Goal: Task Accomplishment & Management: Complete application form

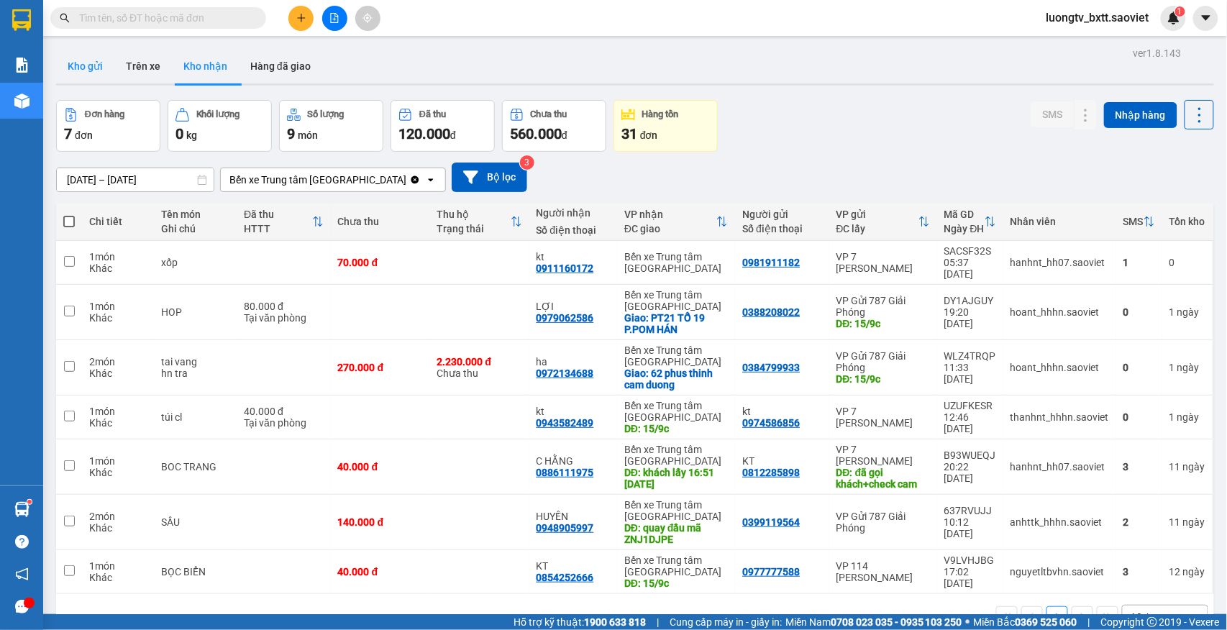
click at [94, 60] on button "Kho gửi" at bounding box center [85, 66] width 58 height 35
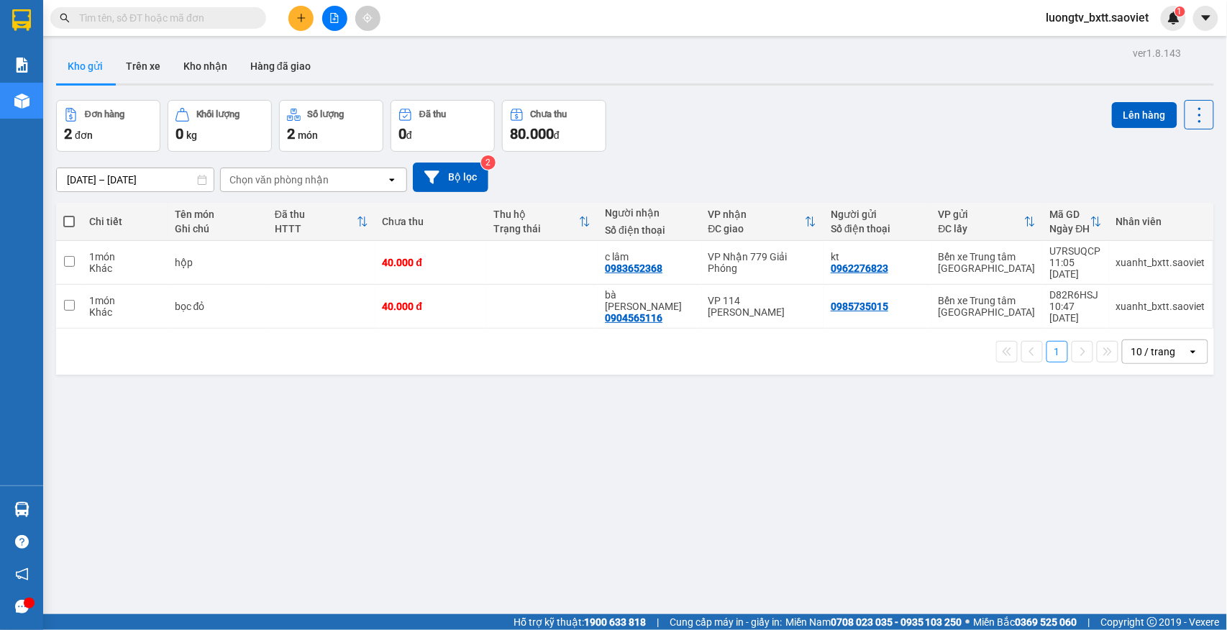
click at [737, 114] on div "Đơn hàng 2 đơn Khối lượng 0 kg Số lượng 2 món Đã thu 0 đ Chưa thu 80.000 đ Lên …" at bounding box center [635, 126] width 1158 height 52
click at [300, 17] on icon "plus" at bounding box center [301, 18] width 10 height 10
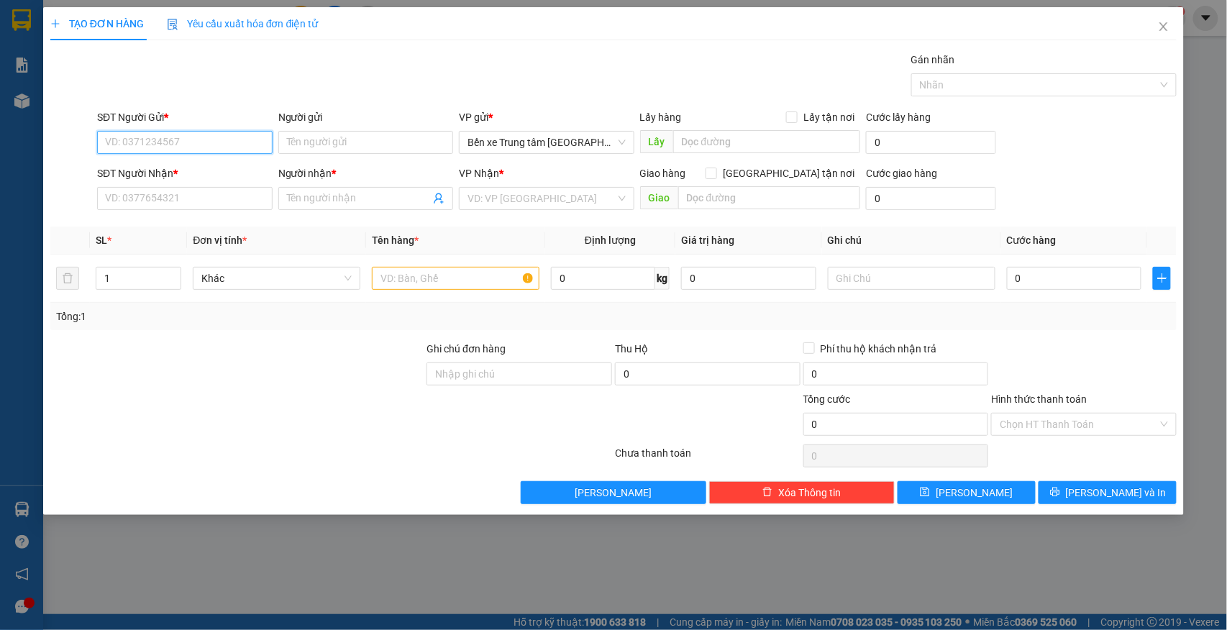
click at [250, 142] on input "SĐT Người Gửi *" at bounding box center [185, 142] width 176 height 23
click at [248, 142] on input "SĐT Người Gửi *" at bounding box center [185, 142] width 176 height 23
type input "0328869859"
click at [314, 148] on input "Người gửi" at bounding box center [366, 142] width 176 height 23
type input "kt"
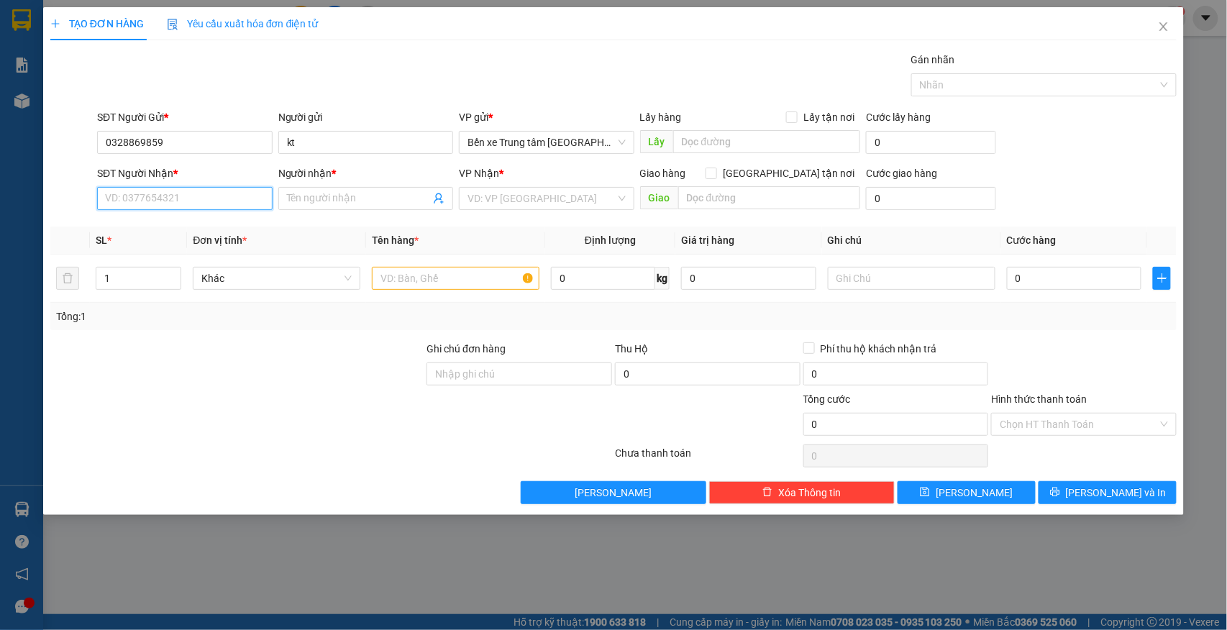
click at [193, 204] on input "SĐT Người Nhận *" at bounding box center [185, 198] width 176 height 23
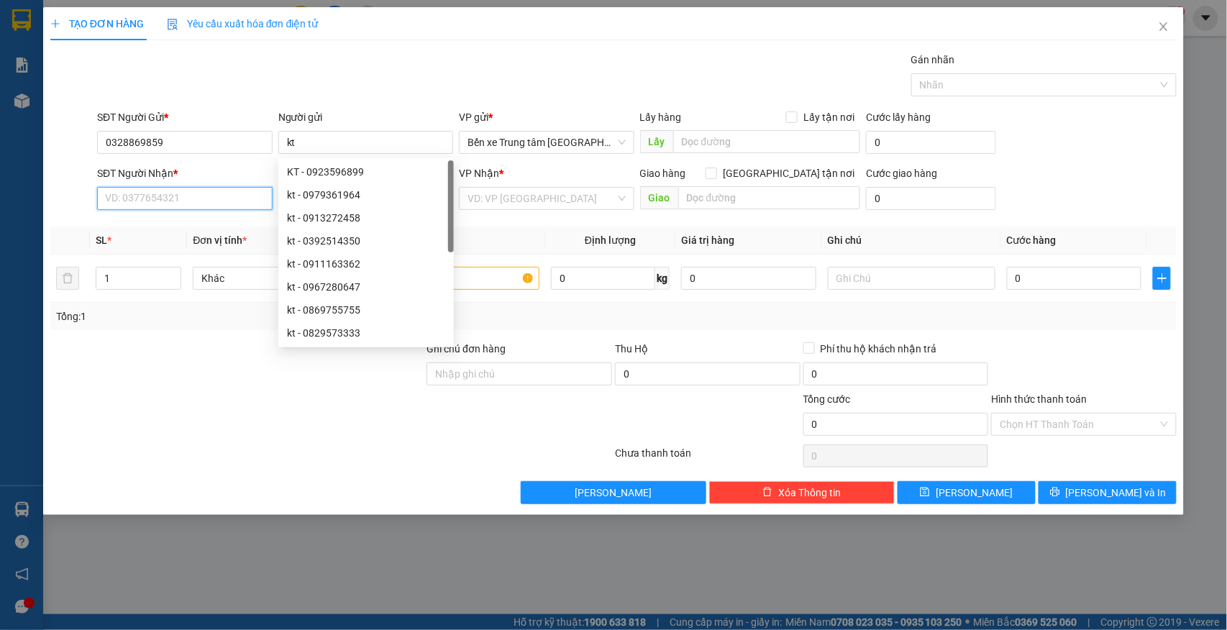
click at [193, 204] on input "SĐT Người Nhận *" at bounding box center [185, 198] width 176 height 23
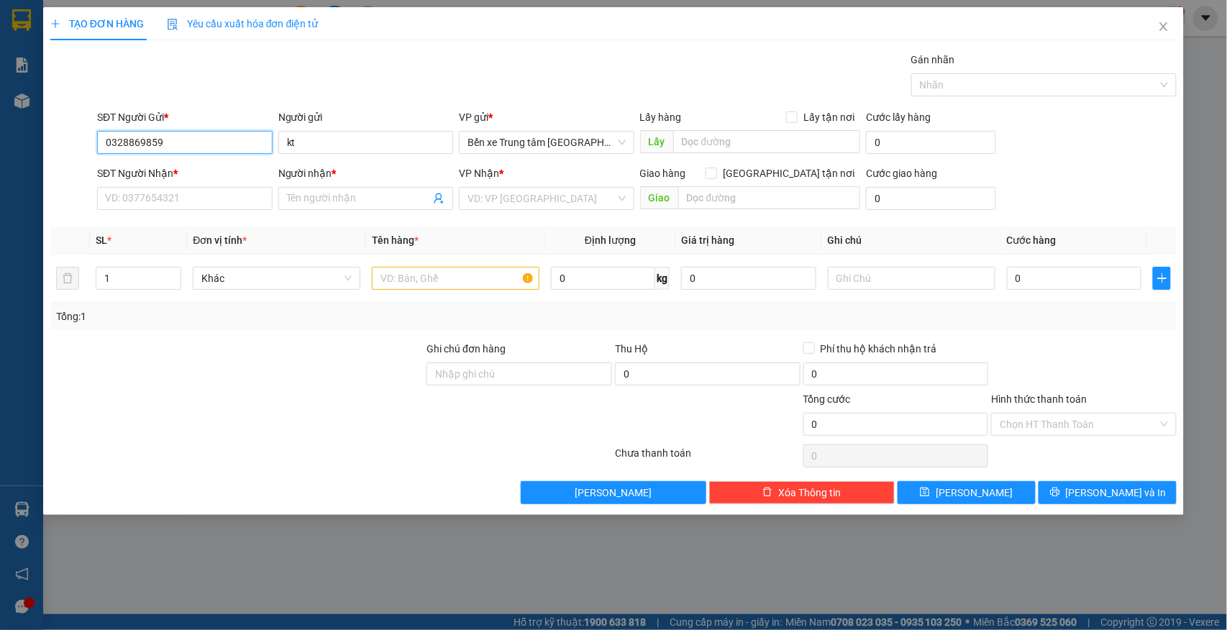
drag, startPoint x: 170, startPoint y: 134, endPoint x: 66, endPoint y: 145, distance: 104.9
click at [66, 145] on div "SĐT Người Gửi * 0328869859 0328869859 Người gửi kt VP gửi * Bến xe Trung tâm Là…" at bounding box center [614, 134] width 1130 height 50
click at [66, 145] on div at bounding box center [72, 134] width 47 height 50
drag, startPoint x: 167, startPoint y: 145, endPoint x: 73, endPoint y: 147, distance: 93.5
click at [73, 147] on div "SĐT Người Gửi * 0328869859 0328869859 Người gửi kt VP gửi * Bến xe Trung tâm Là…" at bounding box center [614, 134] width 1130 height 50
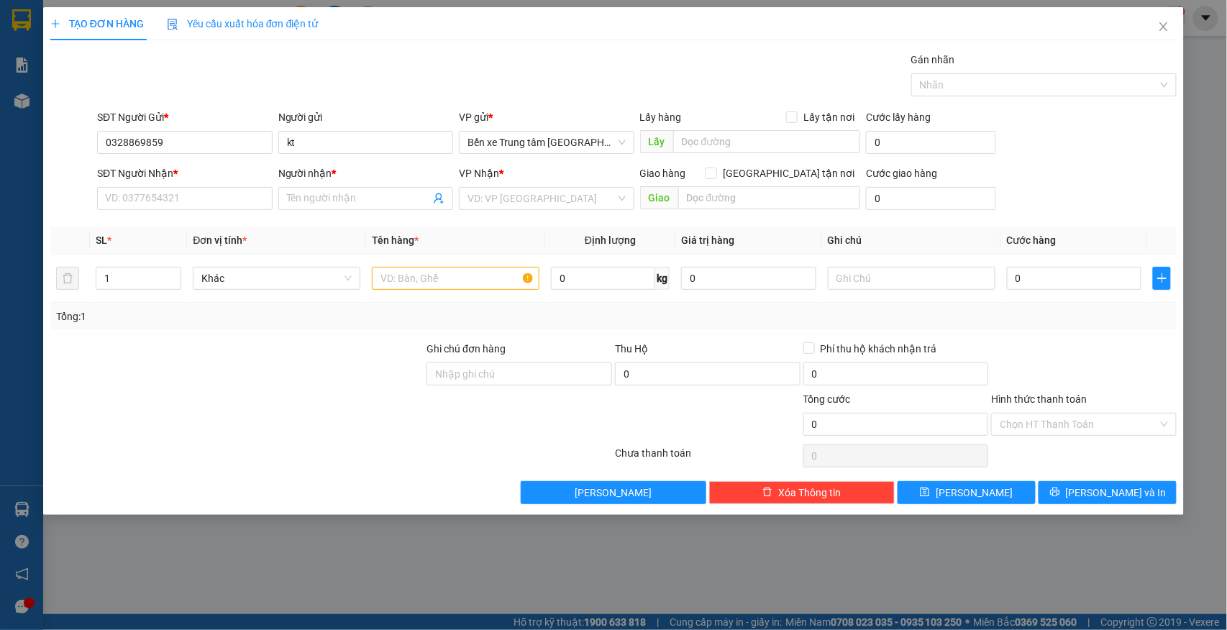
click at [73, 147] on div at bounding box center [72, 134] width 47 height 50
drag, startPoint x: 102, startPoint y: 142, endPoint x: 162, endPoint y: 144, distance: 59.7
click at [162, 144] on input "0328869859" at bounding box center [185, 142] width 176 height 23
drag, startPoint x: 96, startPoint y: 136, endPoint x: 101, endPoint y: 142, distance: 8.7
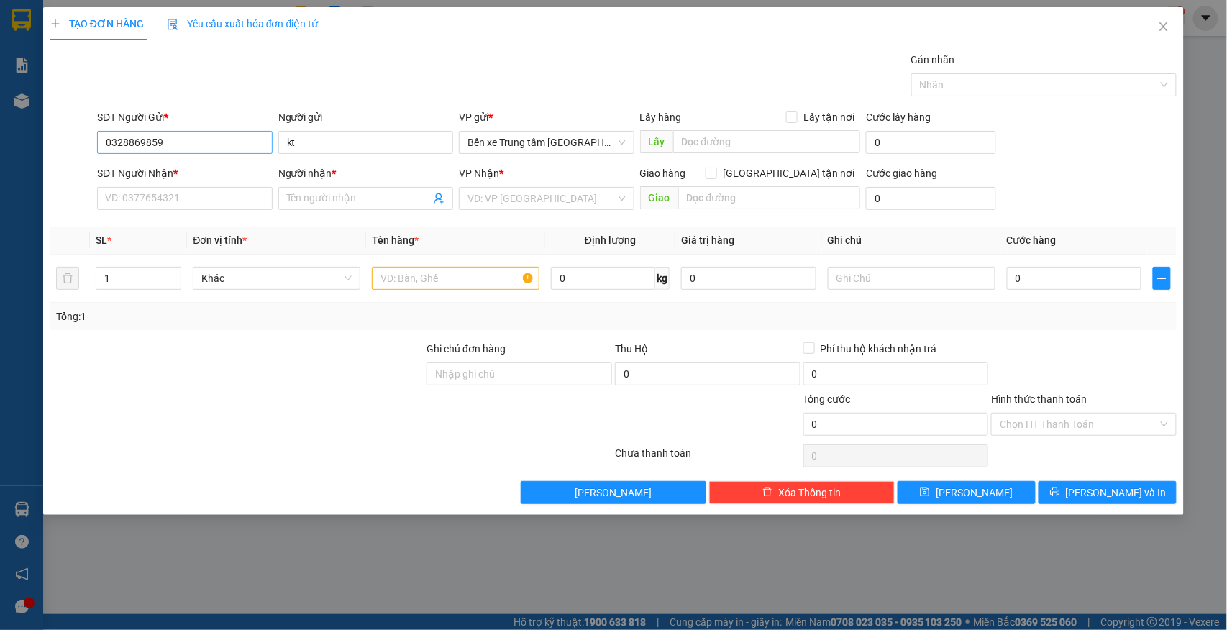
click at [101, 141] on div "SĐT Người Gửi * 0328869859" at bounding box center [184, 134] width 181 height 50
drag, startPoint x: 105, startPoint y: 142, endPoint x: 181, endPoint y: 150, distance: 76.7
click at [181, 150] on input "0328869859" at bounding box center [185, 142] width 176 height 23
type input "0328869859"
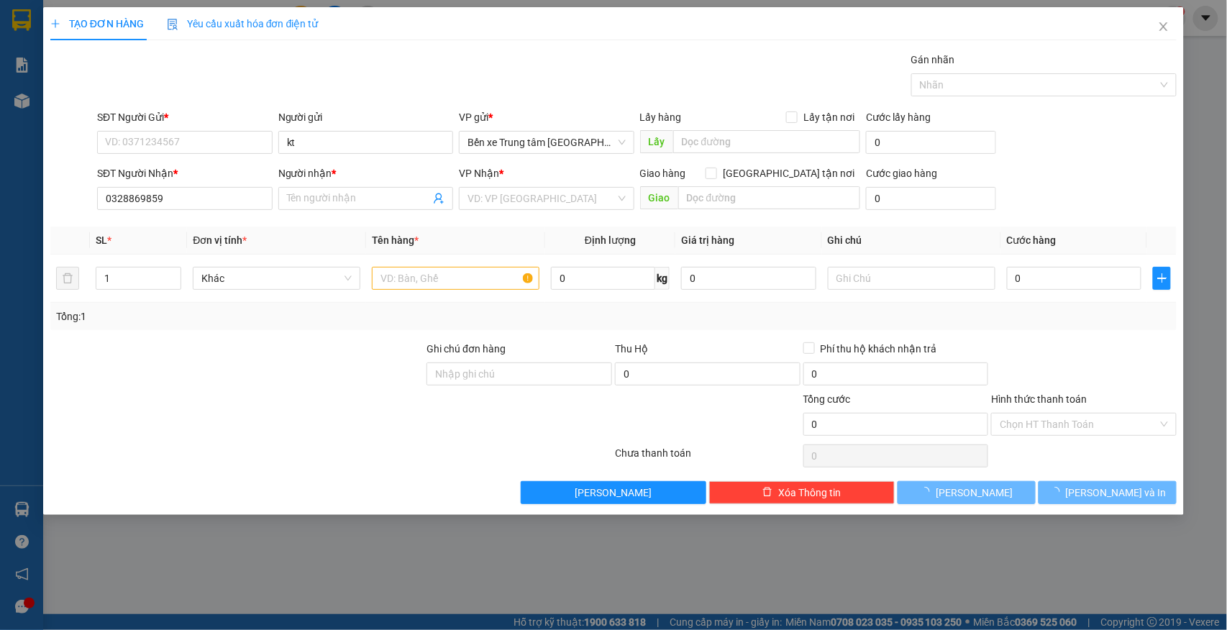
click at [157, 229] on th "SL *" at bounding box center [139, 241] width 98 height 28
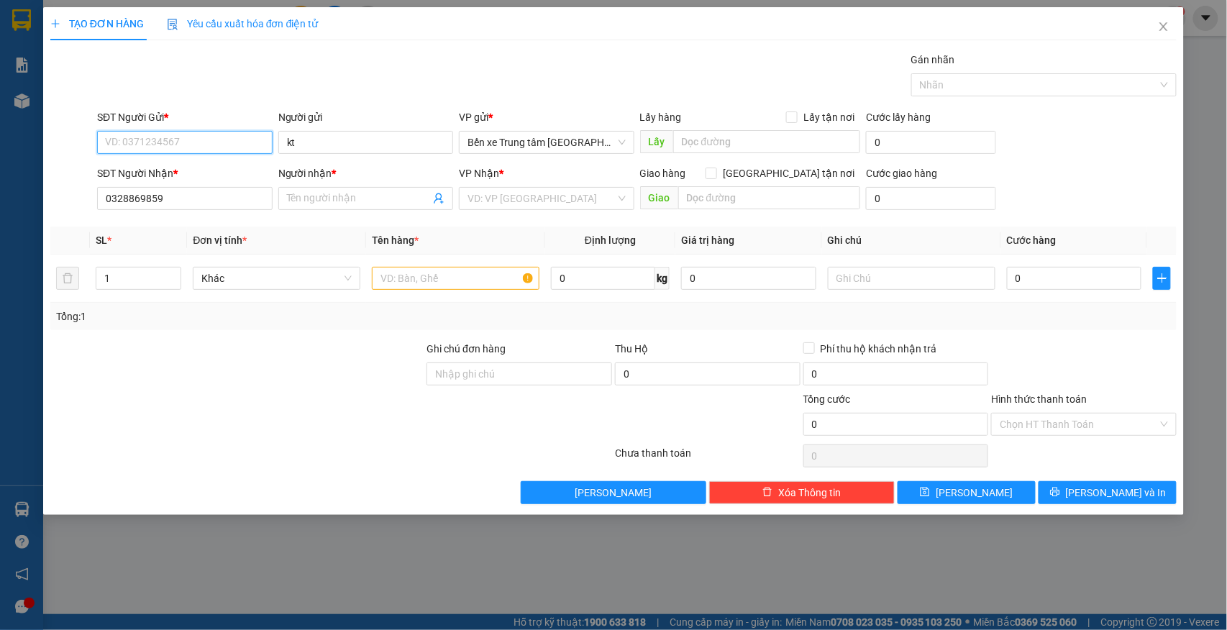
click at [184, 147] on input "SĐT Người Gửi *" at bounding box center [185, 142] width 176 height 23
type input "0354547291"
click at [352, 200] on input "Người nhận *" at bounding box center [359, 199] width 144 height 16
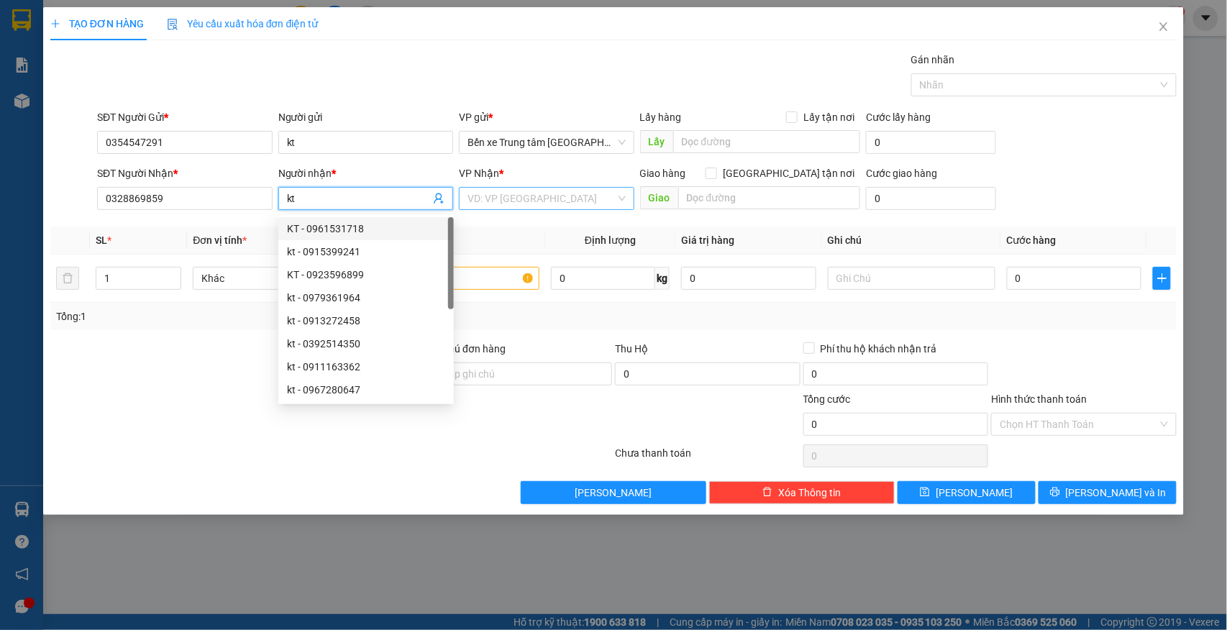
type input "kt"
click at [482, 197] on input "search" at bounding box center [542, 199] width 148 height 22
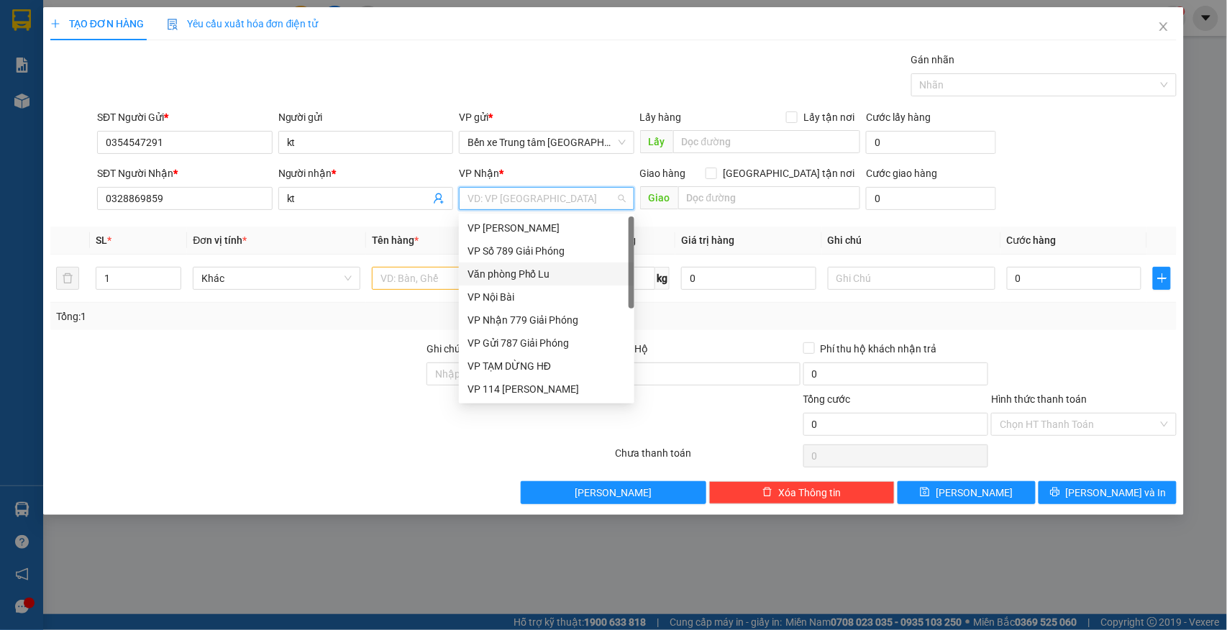
scroll to position [144, 0]
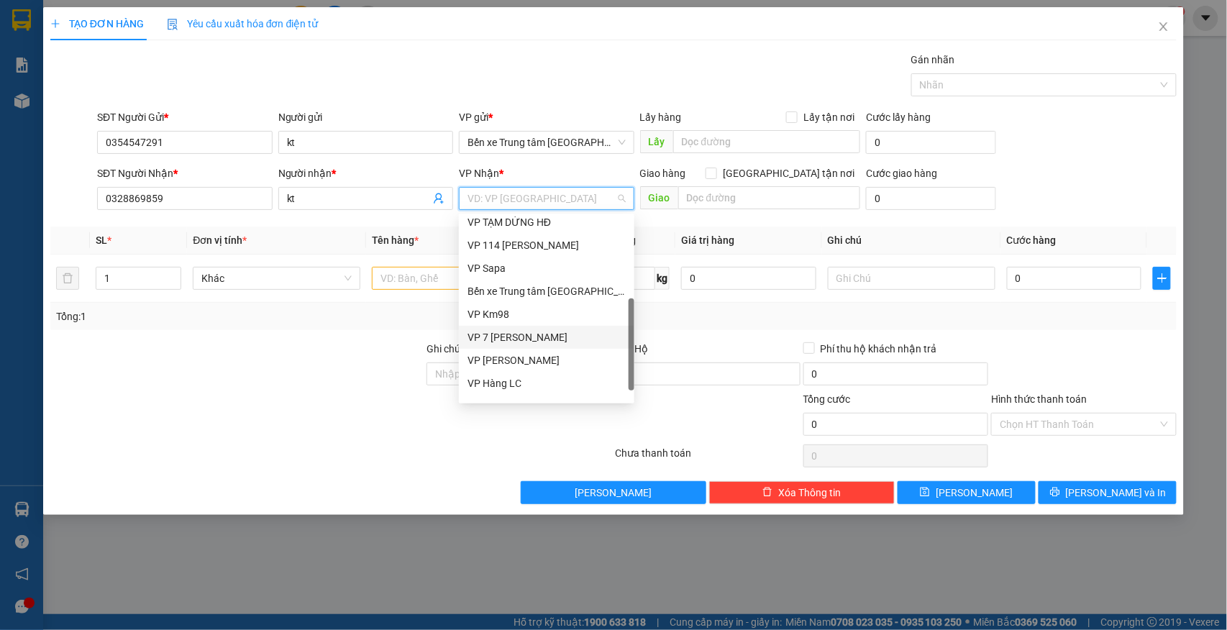
click at [522, 329] on div "VP 7 [PERSON_NAME]" at bounding box center [547, 337] width 158 height 16
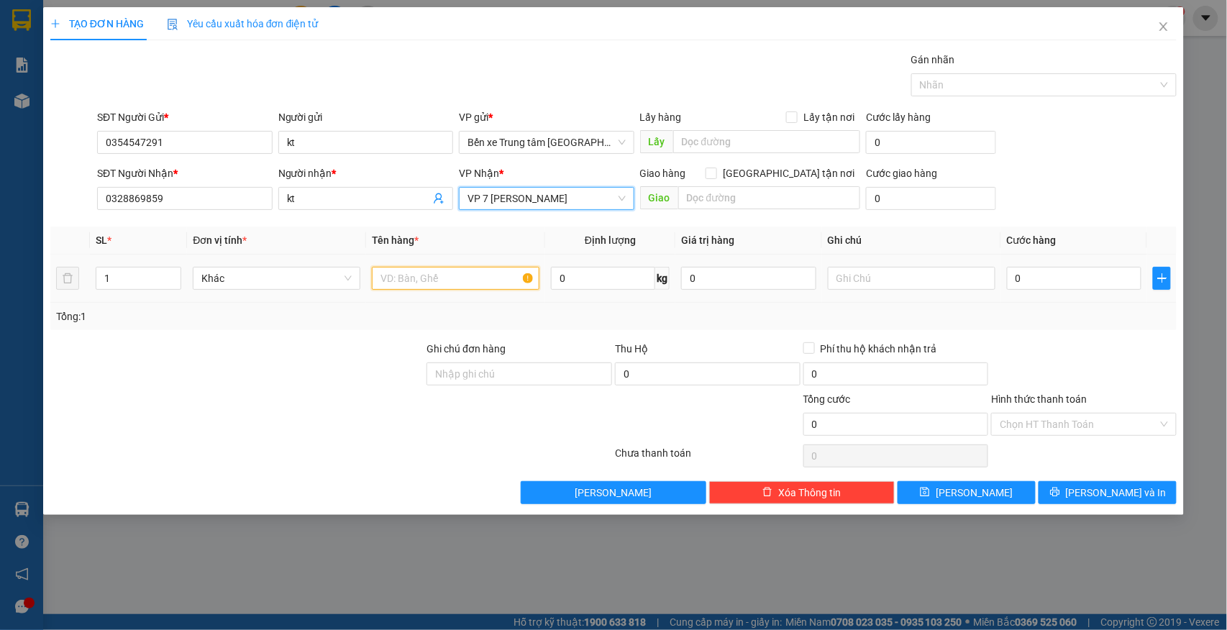
click at [450, 286] on input "text" at bounding box center [456, 278] width 168 height 23
type input "hs"
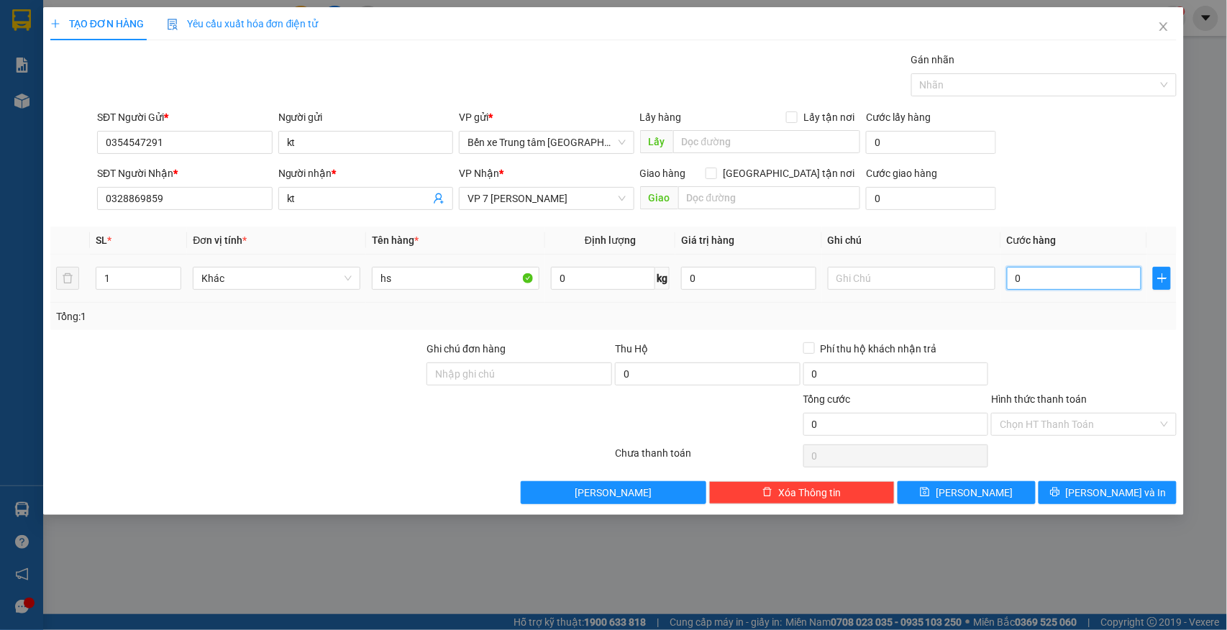
click at [1071, 286] on input "0" at bounding box center [1074, 278] width 135 height 23
type input "4"
type input "40"
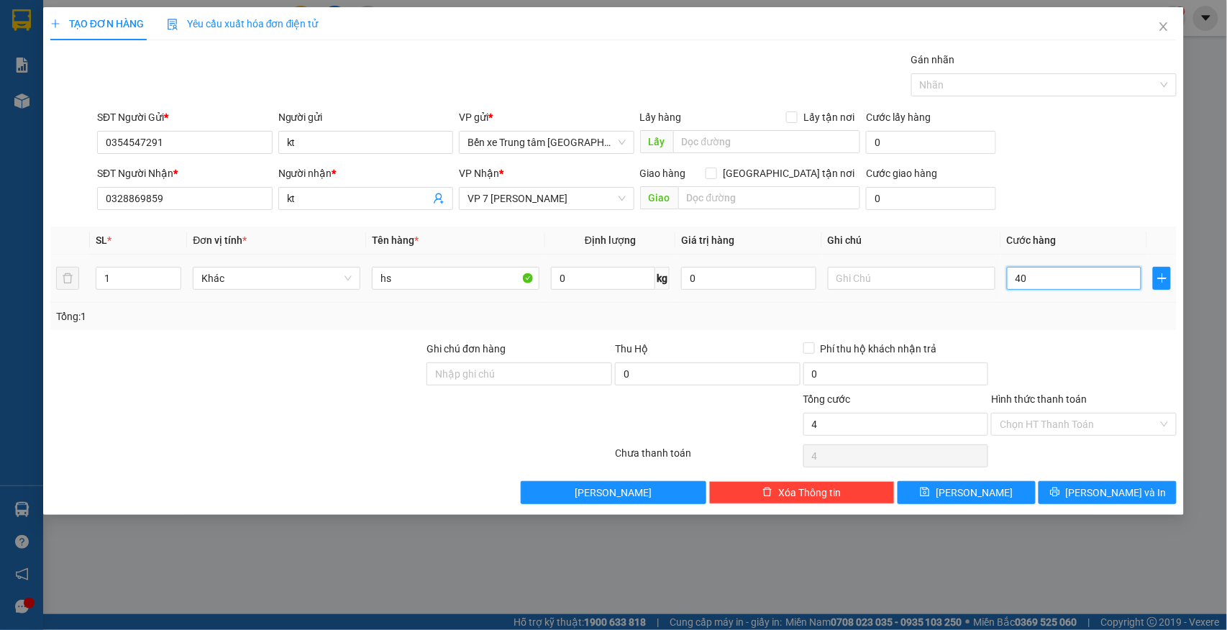
type input "40"
type input "40.000"
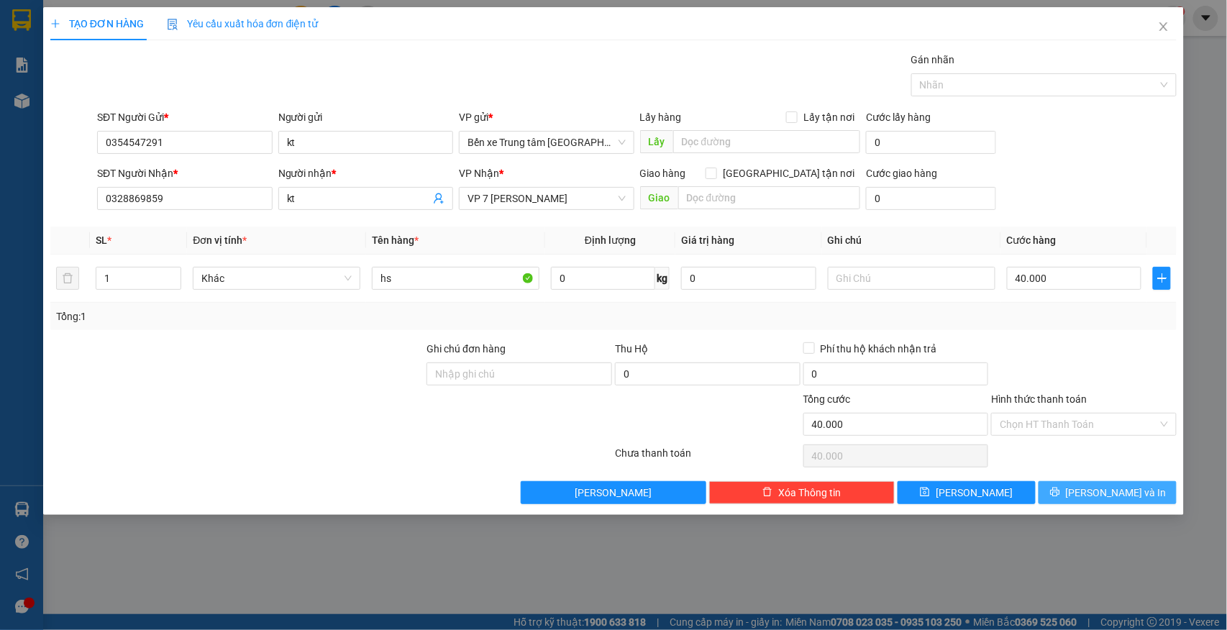
click at [1066, 487] on button "[PERSON_NAME] và In" at bounding box center [1108, 492] width 138 height 23
